Goal: Information Seeking & Learning: Check status

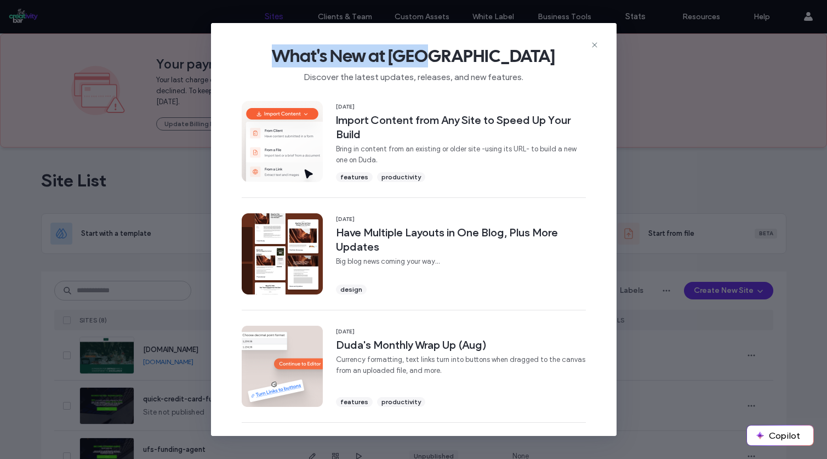
click at [599, 45] on div "What's New at [GEOGRAPHIC_DATA] Discover the latest updates, releases, and new …" at bounding box center [414, 59] width 406 height 73
click at [594, 48] on icon at bounding box center [594, 45] width 9 height 9
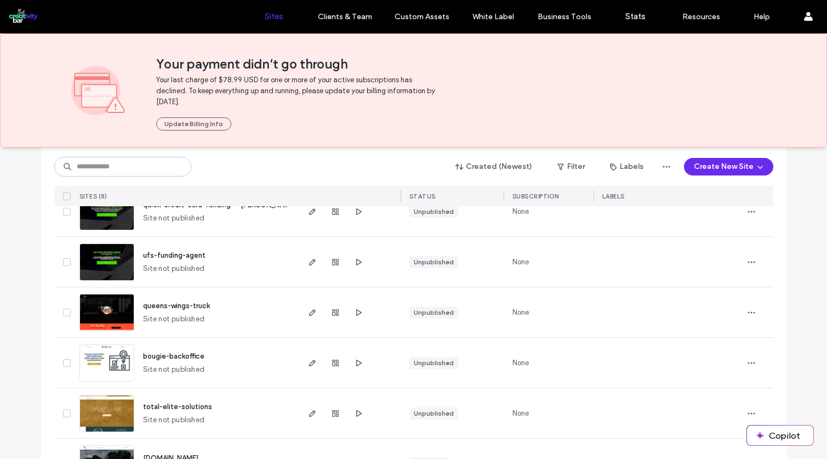
scroll to position [288, 0]
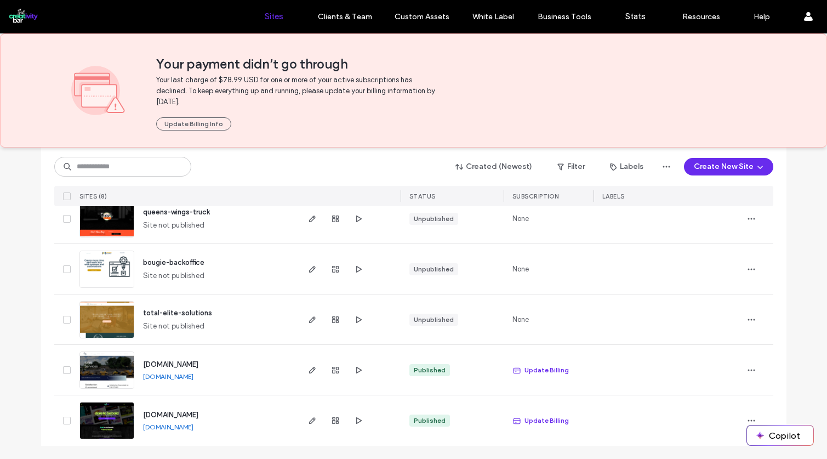
click at [194, 429] on link "[DOMAIN_NAME]" at bounding box center [168, 427] width 50 height 8
click at [335, 420] on span "button" at bounding box center [335, 420] width 13 height 13
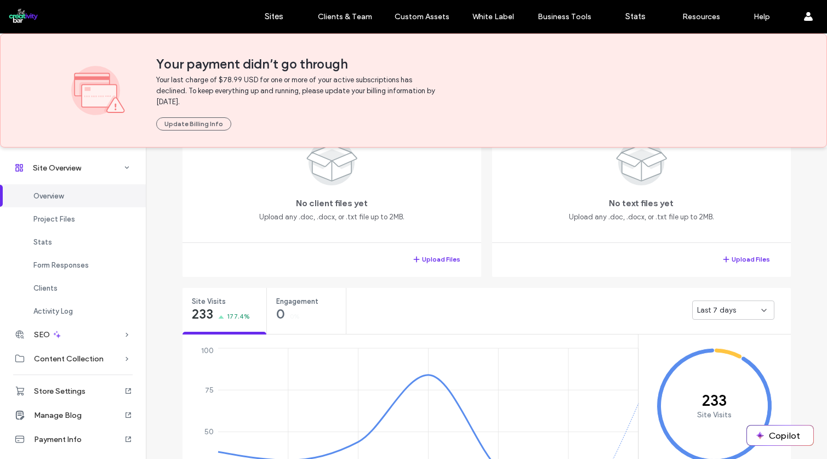
scroll to position [294, 0]
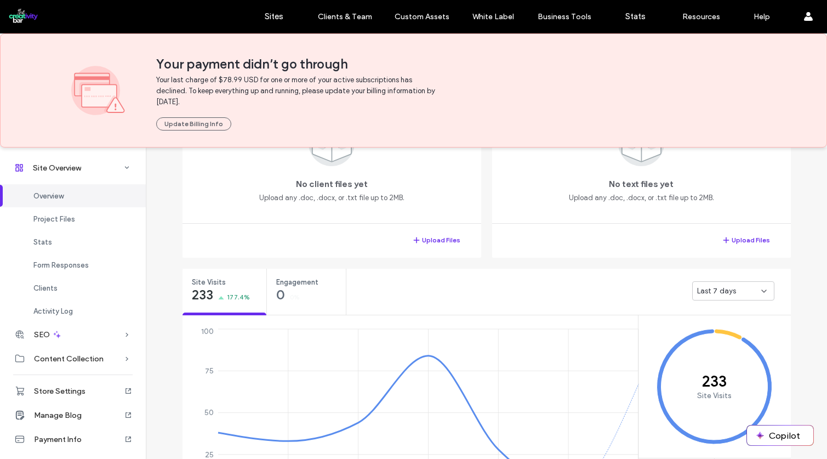
click at [722, 291] on span "Last 7 days" at bounding box center [716, 291] width 39 height 11
click at [730, 343] on span "Last 30 days" at bounding box center [715, 348] width 44 height 11
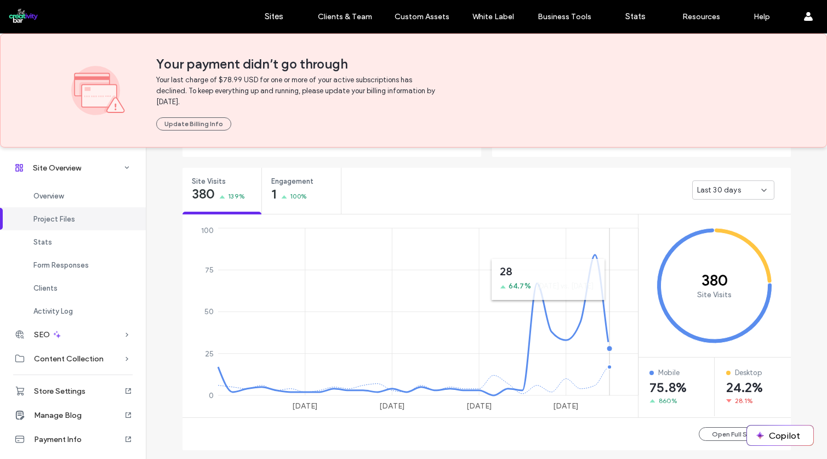
scroll to position [448, 0]
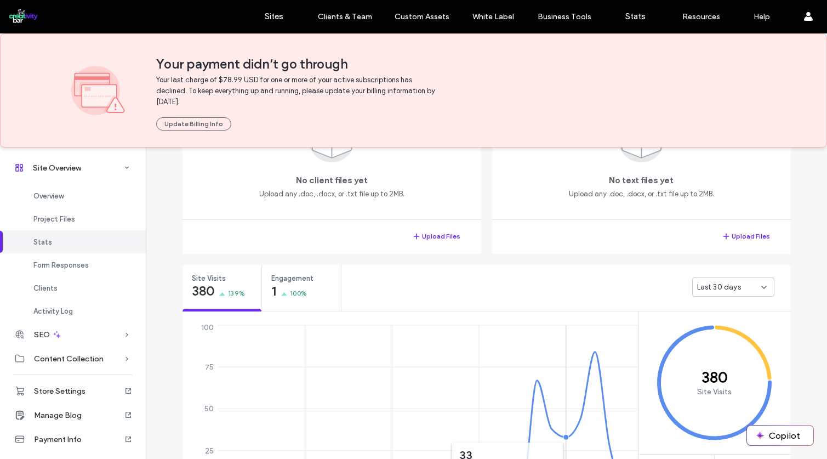
scroll to position [288, 0]
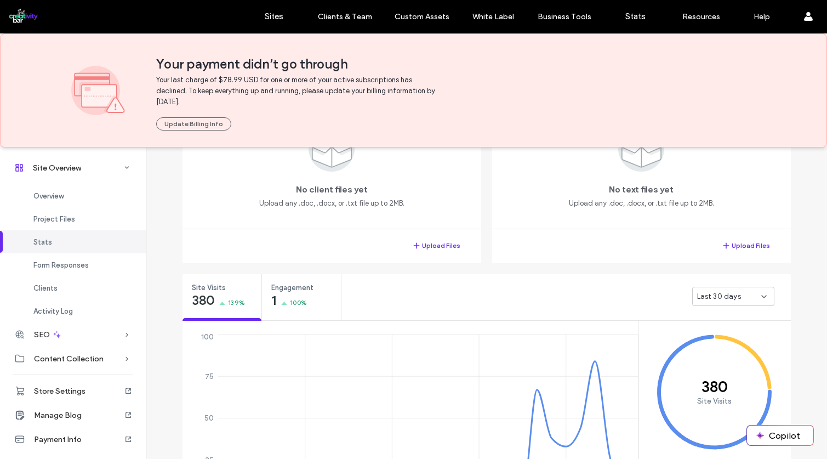
click at [697, 294] on span "Last 30 days" at bounding box center [719, 296] width 44 height 11
click at [699, 318] on span "[DATE]" at bounding box center [704, 315] width 22 height 11
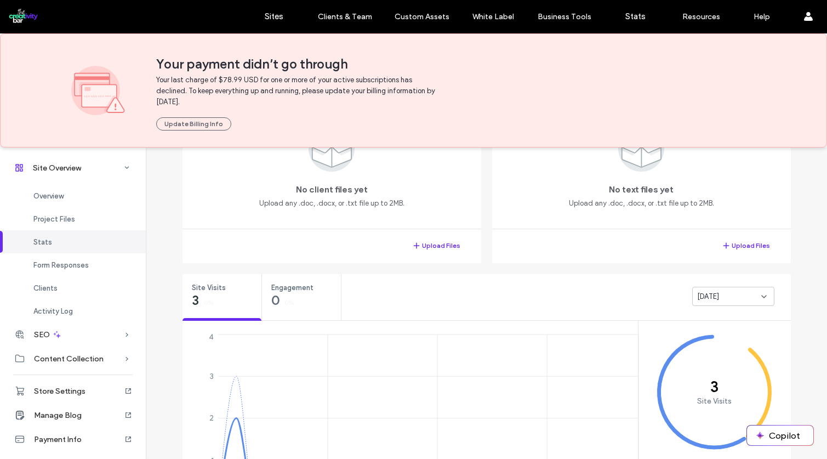
click at [741, 293] on div "[DATE]" at bounding box center [729, 296] width 64 height 11
click at [730, 333] on span "Last 7 days" at bounding box center [712, 334] width 39 height 11
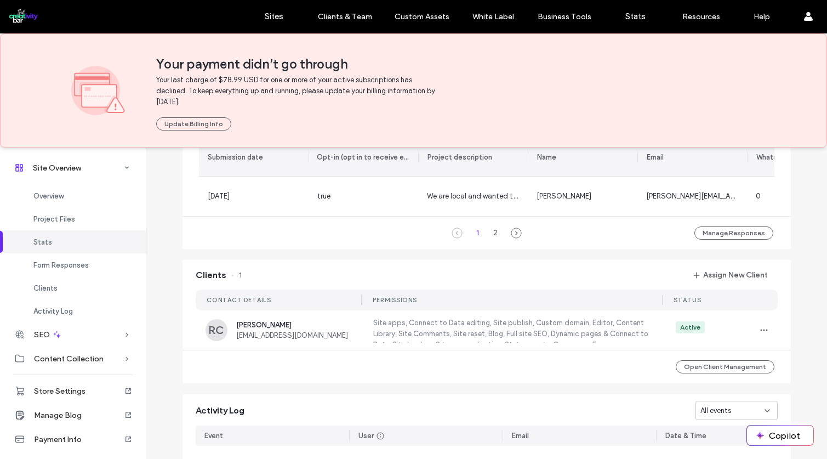
scroll to position [1063, 0]
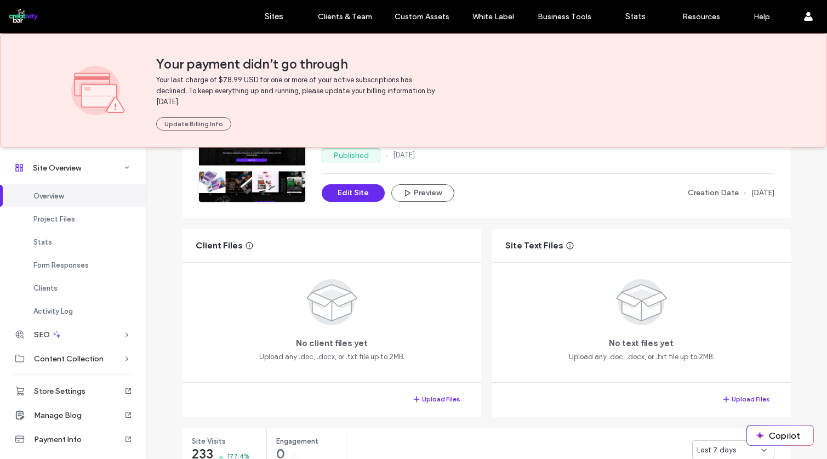
scroll to position [357, 0]
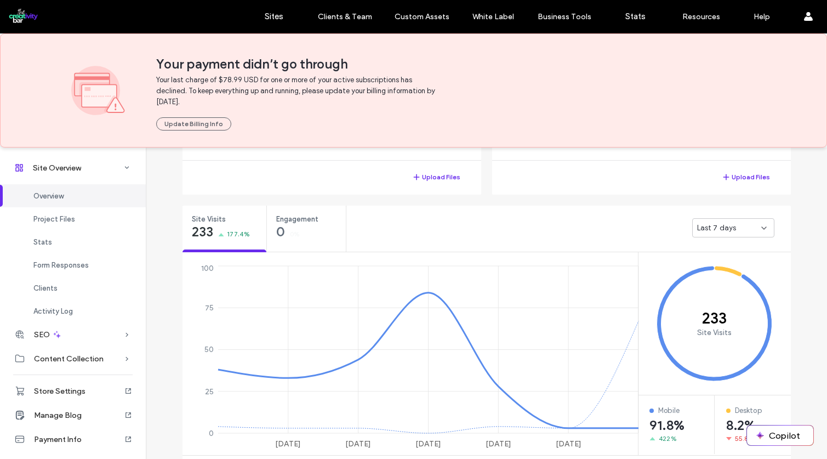
click at [725, 226] on span "Last 7 days" at bounding box center [716, 228] width 39 height 11
click at [478, 240] on div "Last 7 days" at bounding box center [568, 228] width 444 height 44
click at [698, 234] on div "Last 7 days" at bounding box center [733, 227] width 82 height 19
click at [698, 248] on span "[DATE]" at bounding box center [704, 247] width 22 height 11
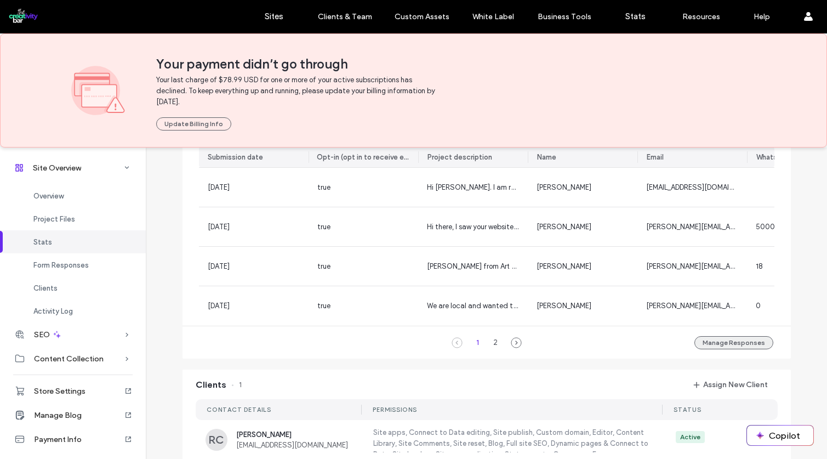
scroll to position [785, 0]
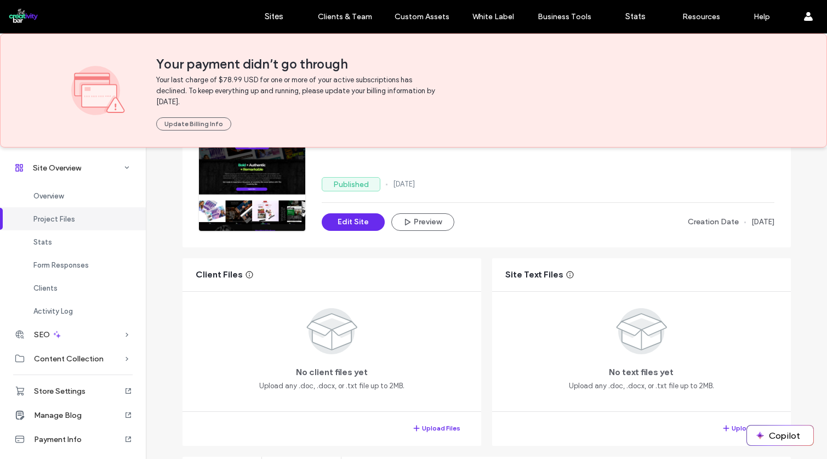
scroll to position [82, 0]
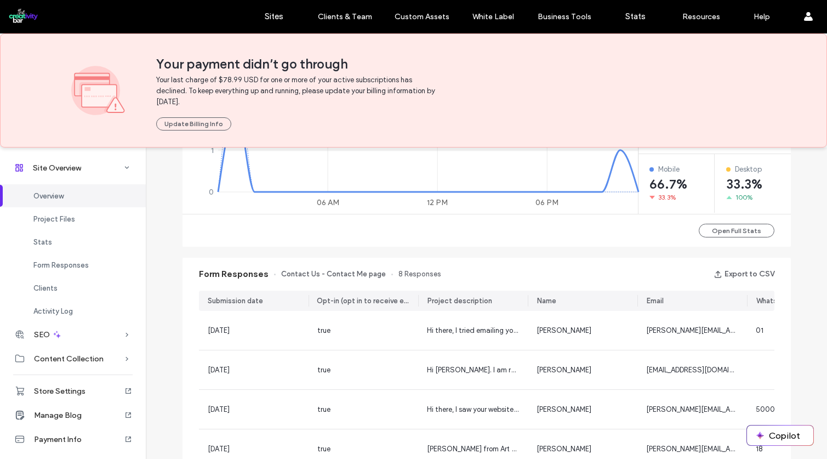
scroll to position [767, 0]
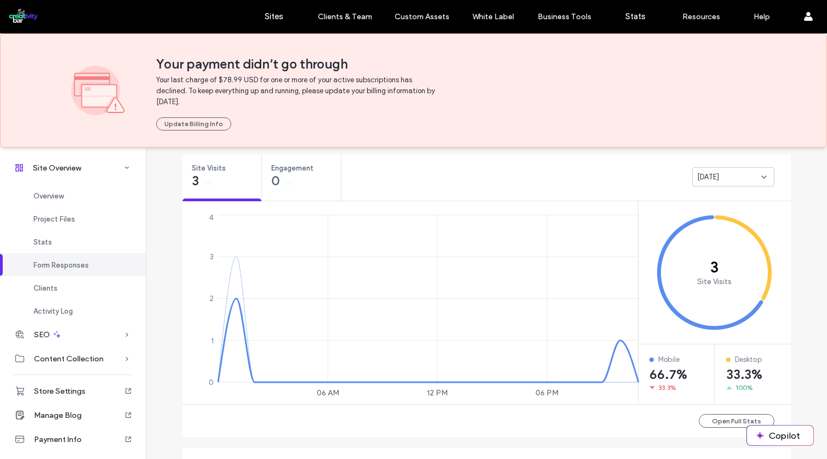
scroll to position [407, 0]
click at [27, 220] on div "Project Files" at bounding box center [73, 218] width 146 height 23
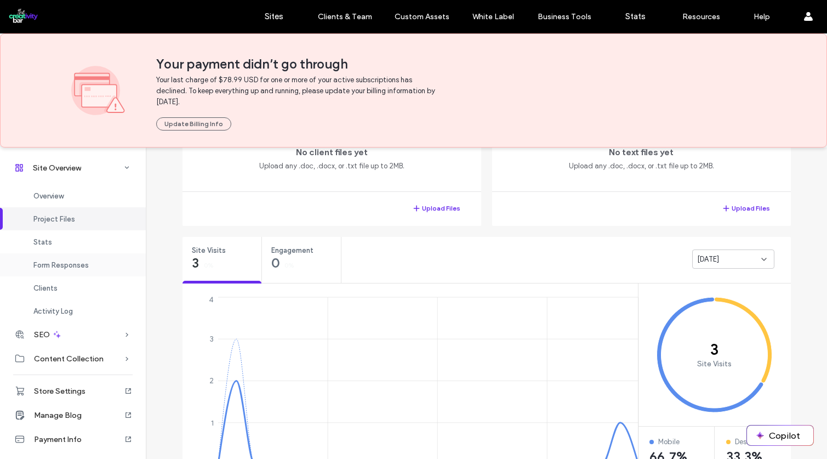
drag, startPoint x: 41, startPoint y: 246, endPoint x: 43, endPoint y: 253, distance: 7.8
click at [41, 246] on div "Stats" at bounding box center [73, 241] width 146 height 23
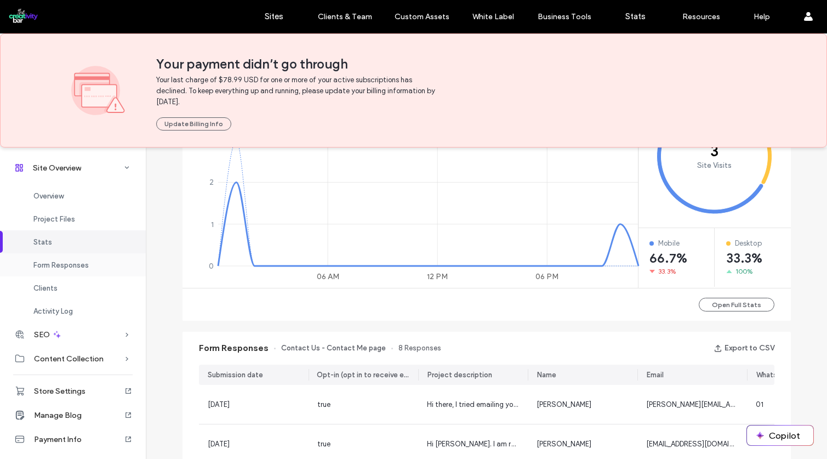
drag, startPoint x: 54, startPoint y: 257, endPoint x: 54, endPoint y: 272, distance: 14.8
click at [54, 258] on div "Form Responses" at bounding box center [73, 264] width 146 height 23
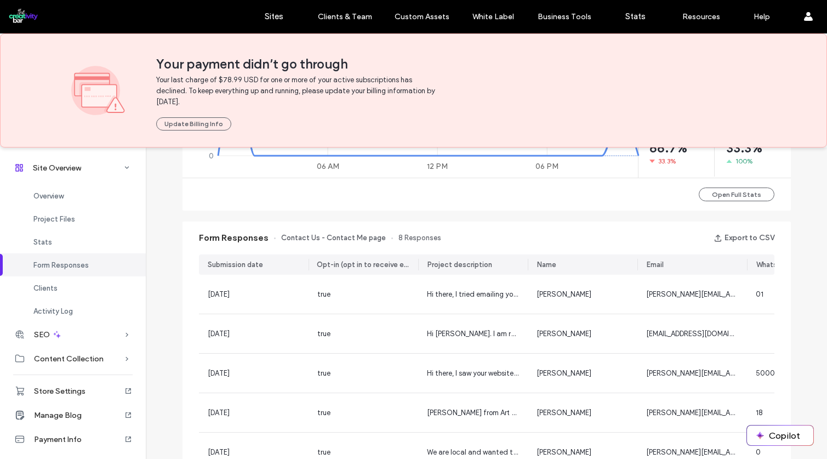
scroll to position [582, 0]
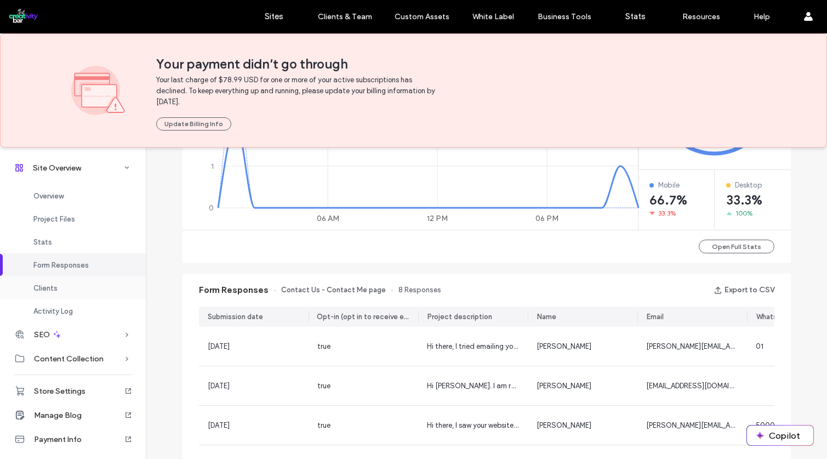
click at [73, 288] on div "Clients" at bounding box center [73, 287] width 146 height 23
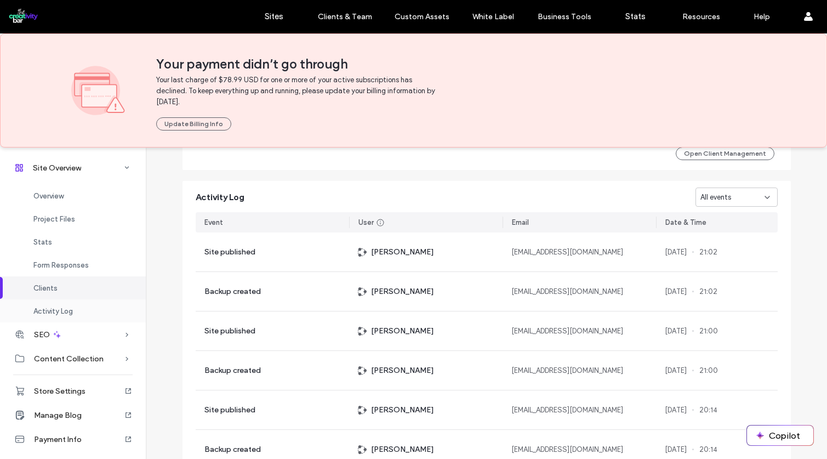
scroll to position [1118, 0]
